Goal: Task Accomplishment & Management: Manage account settings

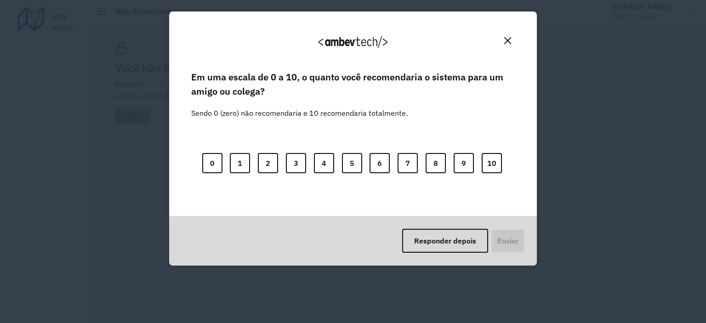
click at [504, 42] on img "Close" at bounding box center [507, 40] width 7 height 7
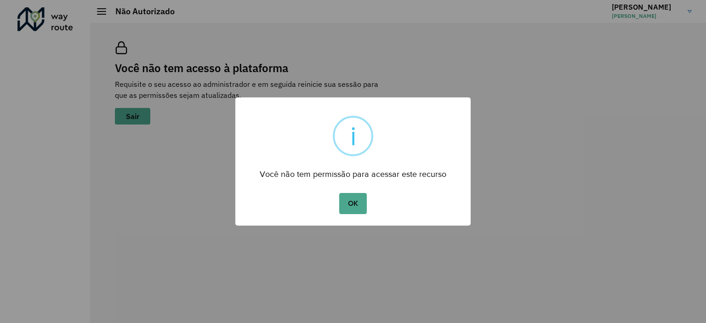
click at [353, 215] on div "OK No Cancel" at bounding box center [352, 204] width 235 height 26
click at [354, 211] on button "OK" at bounding box center [352, 203] width 27 height 21
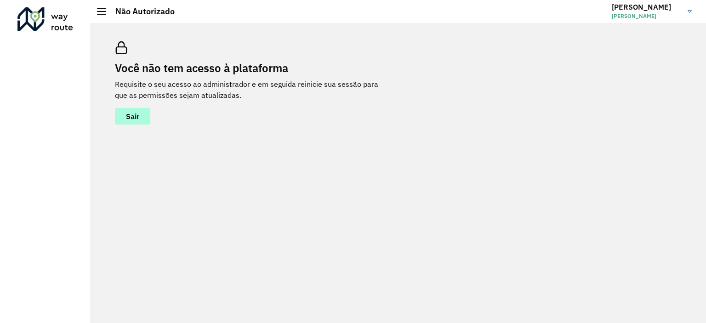
click at [131, 119] on span "Sair" at bounding box center [132, 116] width 13 height 7
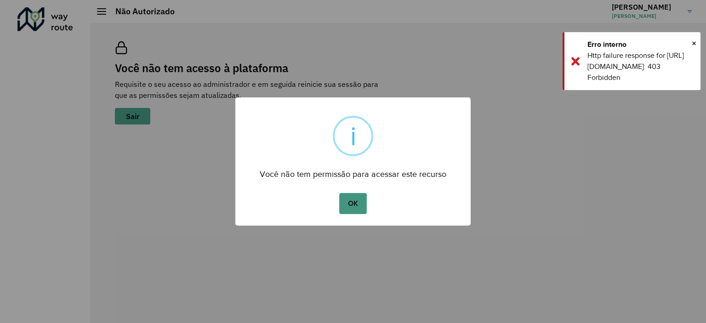
click at [355, 198] on button "OK" at bounding box center [352, 203] width 27 height 21
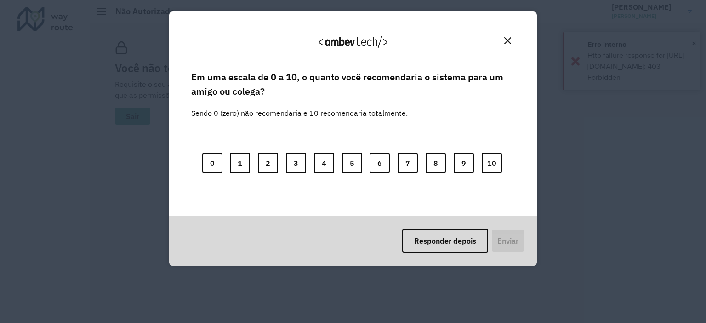
click at [504, 40] on button "Close" at bounding box center [507, 41] width 14 height 14
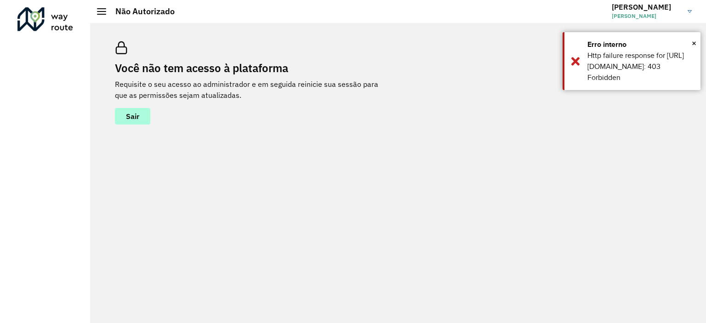
click at [126, 113] on span "Sair" at bounding box center [132, 116] width 13 height 7
